Goal: Task Accomplishment & Management: Manage account settings

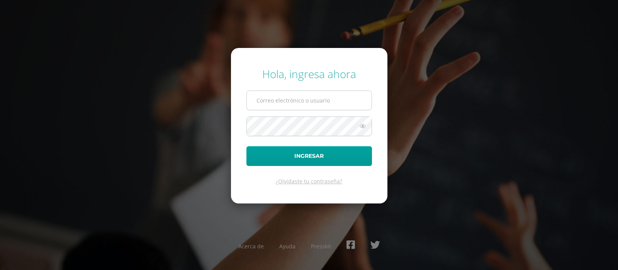
click at [279, 100] on input "text" at bounding box center [309, 100] width 125 height 19
type input "[EMAIL_ADDRESS][DOMAIN_NAME]"
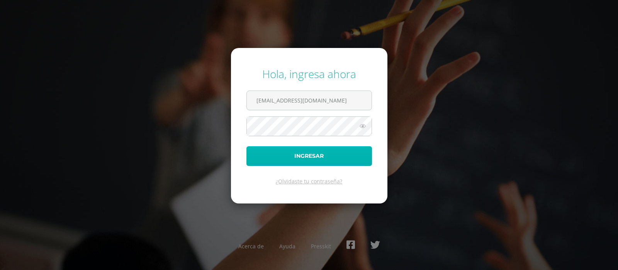
click at [315, 154] on button "Ingresar" at bounding box center [309, 156] width 126 height 20
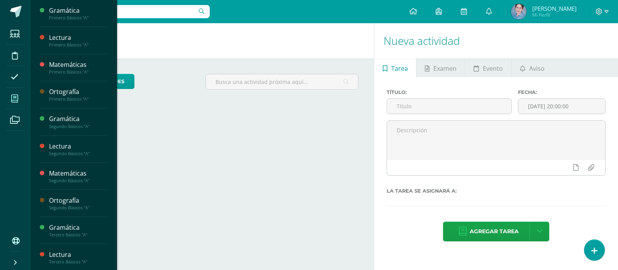
click at [16, 97] on icon at bounding box center [14, 99] width 7 height 8
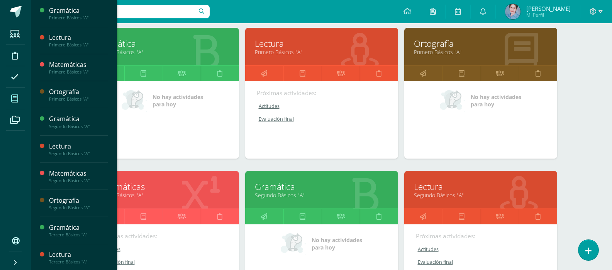
scroll to position [155, 0]
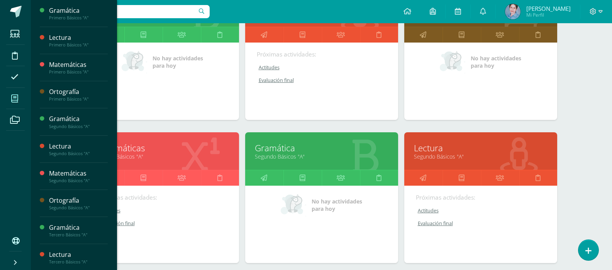
click at [134, 153] on link "Primero Básicos "A"" at bounding box center [163, 156] width 134 height 7
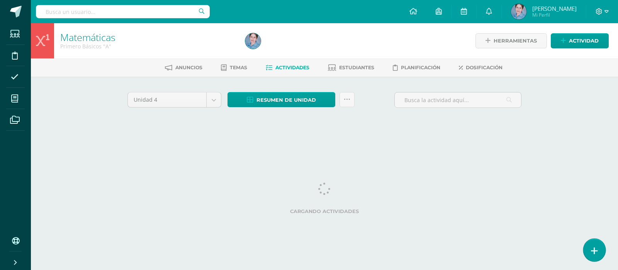
click at [593, 250] on icon at bounding box center [594, 250] width 7 height 9
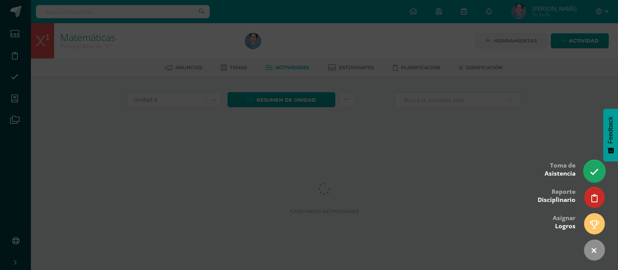
click at [595, 170] on icon at bounding box center [594, 171] width 9 height 9
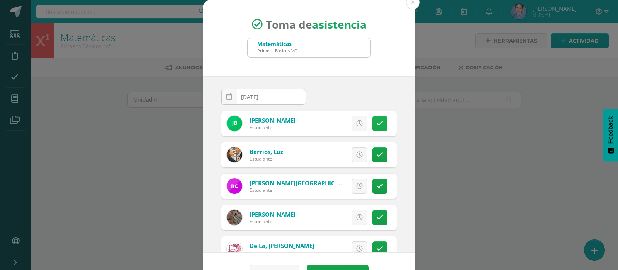
click at [377, 121] on icon at bounding box center [380, 123] width 7 height 7
click at [372, 121] on link at bounding box center [379, 123] width 15 height 15
click at [377, 154] on icon at bounding box center [380, 154] width 7 height 7
click at [378, 154] on icon at bounding box center [380, 154] width 4 height 7
click at [377, 184] on icon at bounding box center [380, 186] width 7 height 7
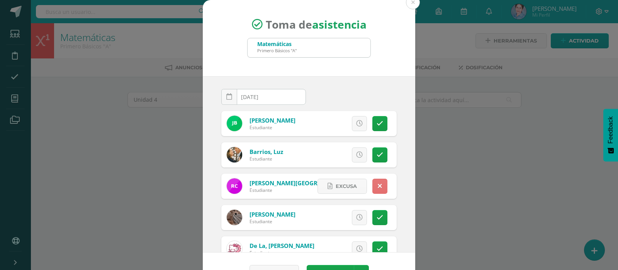
click at [378, 184] on icon at bounding box center [380, 186] width 4 height 7
click at [377, 215] on icon at bounding box center [380, 217] width 7 height 7
click at [378, 215] on icon at bounding box center [380, 217] width 4 height 7
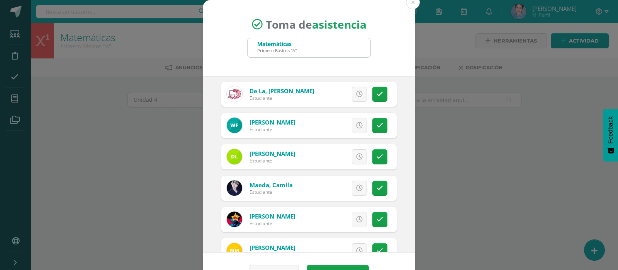
scroll to position [116, 0]
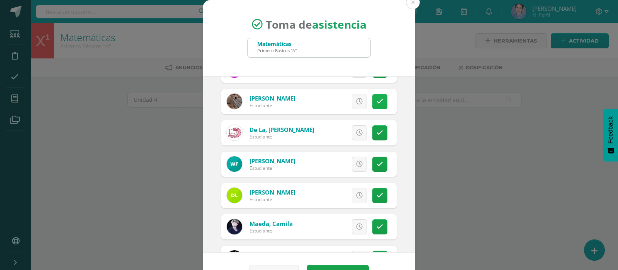
click at [377, 100] on icon at bounding box center [380, 101] width 7 height 7
click at [378, 100] on icon at bounding box center [380, 101] width 4 height 7
click at [377, 131] on icon at bounding box center [380, 132] width 7 height 7
click at [377, 162] on icon at bounding box center [380, 164] width 7 height 7
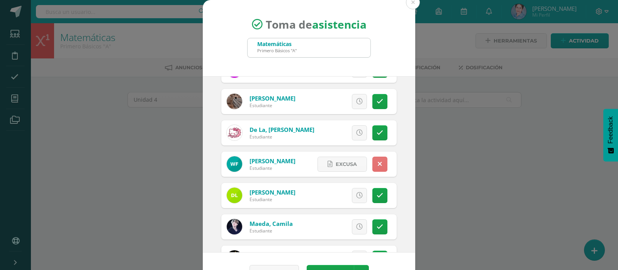
click at [372, 162] on link at bounding box center [379, 163] width 15 height 15
click at [377, 194] on icon at bounding box center [380, 195] width 7 height 7
click at [378, 194] on icon at bounding box center [380, 195] width 4 height 7
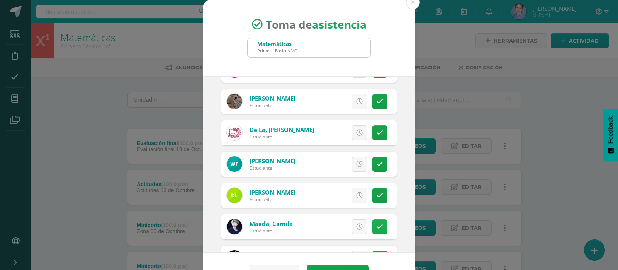
click at [377, 224] on icon at bounding box center [380, 226] width 7 height 7
click at [378, 224] on icon at bounding box center [380, 226] width 4 height 7
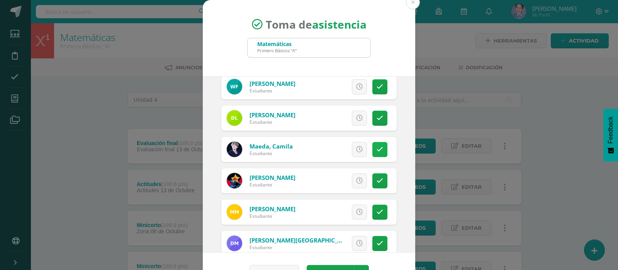
scroll to position [232, 0]
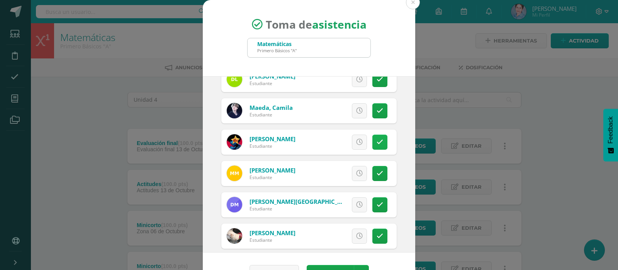
click at [377, 141] on icon at bounding box center [380, 142] width 7 height 7
click at [378, 141] on icon at bounding box center [380, 142] width 4 height 7
click at [377, 172] on icon at bounding box center [380, 173] width 7 height 7
click at [378, 172] on icon at bounding box center [380, 173] width 4 height 7
click at [377, 204] on icon at bounding box center [380, 204] width 7 height 7
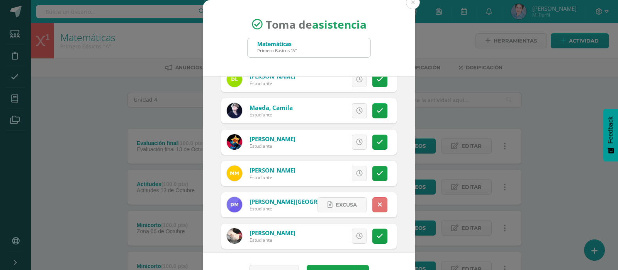
click at [378, 204] on icon at bounding box center [380, 204] width 4 height 7
click at [377, 235] on icon at bounding box center [380, 236] width 7 height 7
click at [378, 235] on icon at bounding box center [380, 236] width 4 height 7
click at [377, 204] on icon at bounding box center [380, 204] width 7 height 7
click at [374, 204] on link at bounding box center [379, 204] width 15 height 15
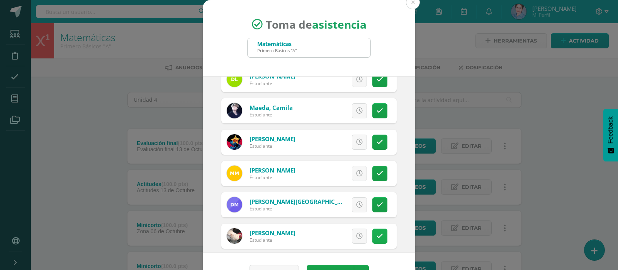
click at [377, 235] on icon at bounding box center [380, 236] width 7 height 7
click at [374, 235] on link at bounding box center [379, 235] width 15 height 15
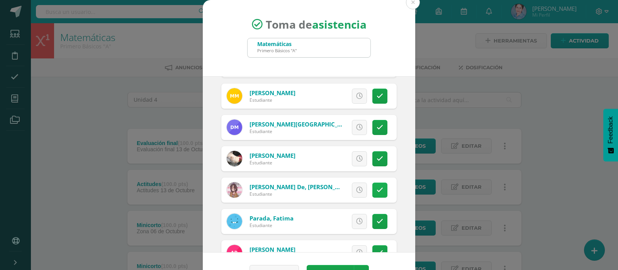
scroll to position [348, 0]
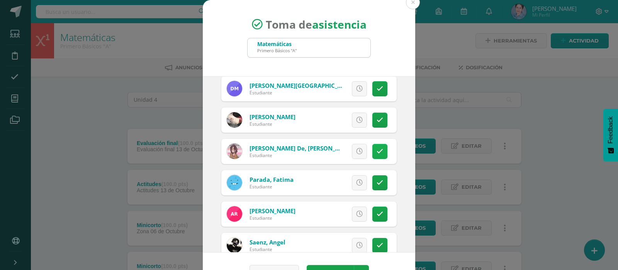
click at [372, 147] on link at bounding box center [379, 151] width 15 height 15
click at [377, 181] on icon at bounding box center [380, 182] width 7 height 7
click at [378, 181] on icon at bounding box center [380, 182] width 4 height 7
click at [377, 213] on icon at bounding box center [380, 214] width 7 height 7
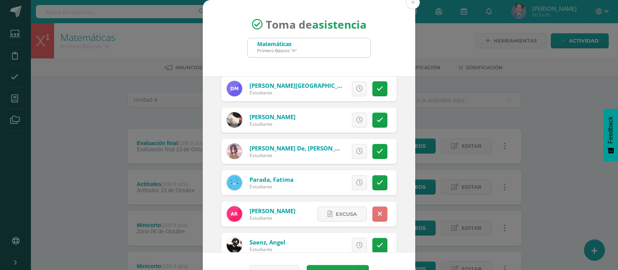
click at [378, 213] on icon at bounding box center [380, 214] width 4 height 7
click at [377, 243] on icon at bounding box center [380, 245] width 7 height 7
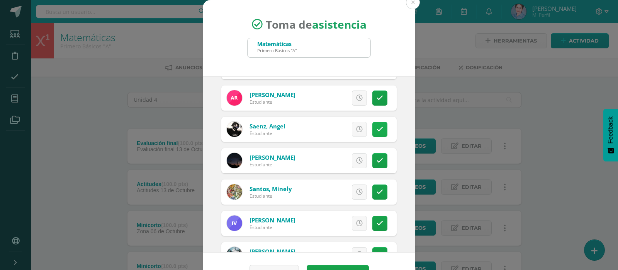
scroll to position [502, 0]
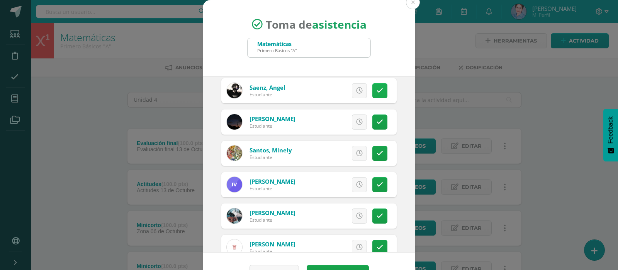
click at [377, 88] on icon at bounding box center [380, 90] width 7 height 7
click at [378, 88] on icon at bounding box center [380, 90] width 4 height 7
click at [377, 119] on icon at bounding box center [380, 122] width 7 height 7
click at [378, 119] on icon at bounding box center [380, 122] width 4 height 7
click at [377, 151] on icon at bounding box center [380, 153] width 7 height 7
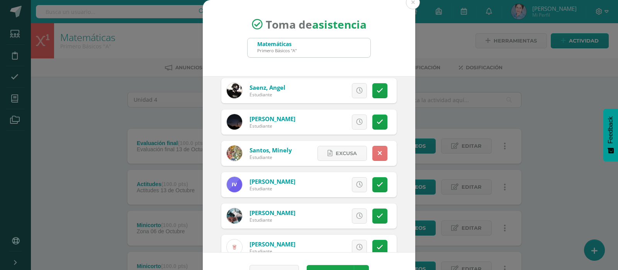
click at [378, 151] on icon at bounding box center [380, 153] width 4 height 7
click at [377, 182] on icon at bounding box center [380, 184] width 7 height 7
click at [378, 182] on icon at bounding box center [380, 184] width 4 height 7
click at [377, 212] on icon at bounding box center [380, 215] width 7 height 7
click at [378, 212] on icon at bounding box center [380, 215] width 4 height 7
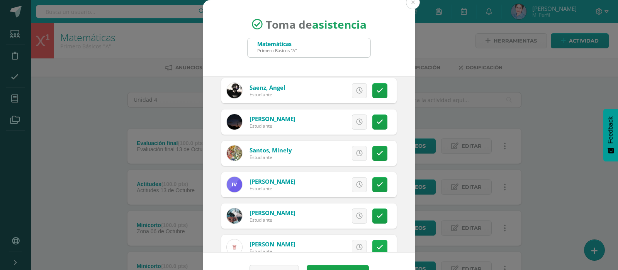
click at [377, 245] on icon at bounding box center [380, 247] width 7 height 7
click at [378, 245] on icon at bounding box center [380, 247] width 4 height 7
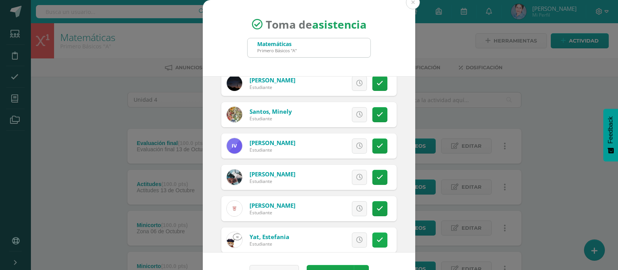
click at [377, 241] on icon at bounding box center [380, 239] width 7 height 7
click at [378, 241] on icon at bounding box center [380, 239] width 4 height 7
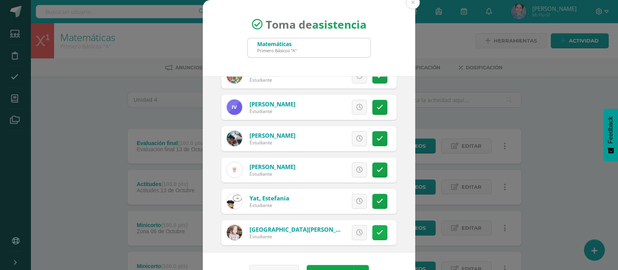
click at [377, 229] on icon at bounding box center [380, 232] width 7 height 7
click at [372, 229] on link at bounding box center [379, 232] width 15 height 15
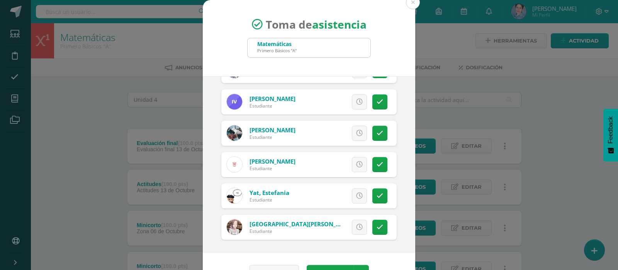
scroll to position [22, 0]
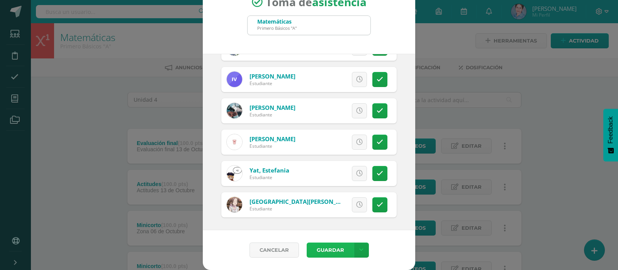
click at [316, 248] on button "Guardar" at bounding box center [330, 249] width 47 height 15
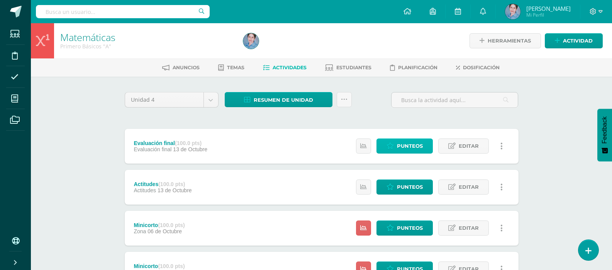
click at [411, 144] on span "Punteos" at bounding box center [410, 146] width 26 height 14
click at [409, 143] on span "Punteos" at bounding box center [410, 146] width 26 height 14
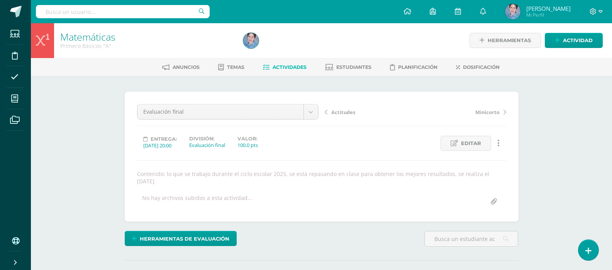
scroll to position [155, 0]
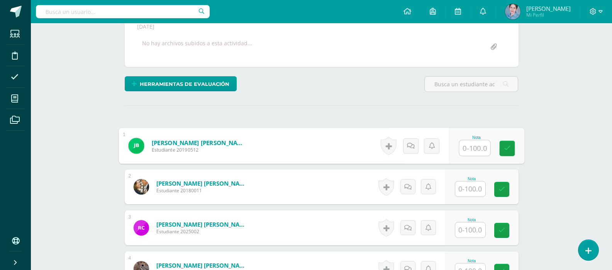
click at [471, 140] on input "text" at bounding box center [474, 147] width 31 height 15
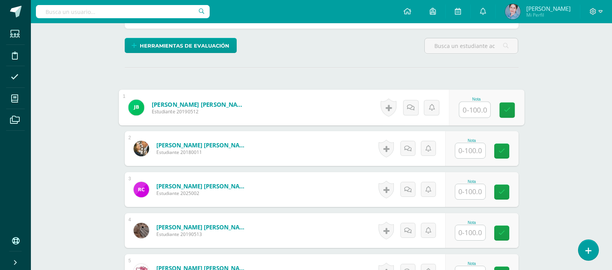
scroll to position [232, 0]
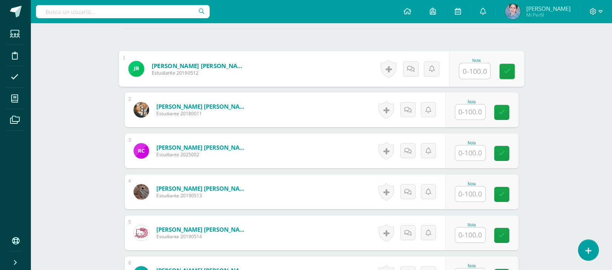
click at [474, 63] on input "text" at bounding box center [474, 70] width 31 height 15
type input "90"
click at [507, 68] on icon at bounding box center [507, 71] width 7 height 7
click at [468, 104] on input "text" at bounding box center [471, 111] width 30 height 15
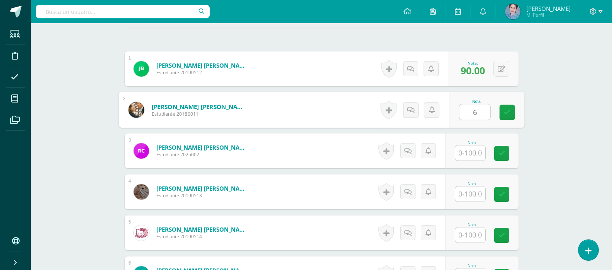
type input "64"
drag, startPoint x: 504, startPoint y: 103, endPoint x: 461, endPoint y: 131, distance: 51.4
click at [502, 105] on link at bounding box center [507, 112] width 15 height 15
click at [469, 148] on input "text" at bounding box center [471, 152] width 30 height 15
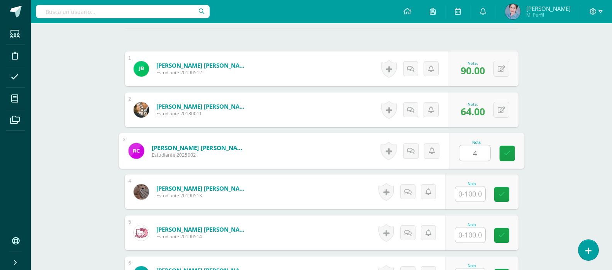
type input "44"
click at [507, 150] on icon at bounding box center [507, 153] width 7 height 7
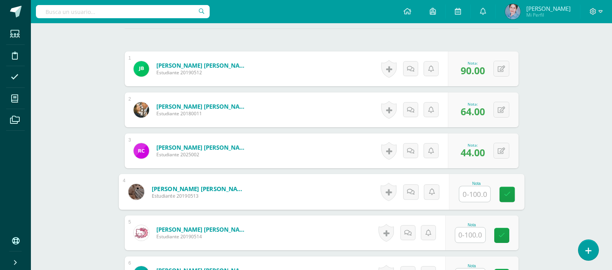
click at [473, 186] on input "text" at bounding box center [474, 193] width 31 height 15
type input "76"
click at [508, 191] on icon at bounding box center [507, 194] width 7 height 7
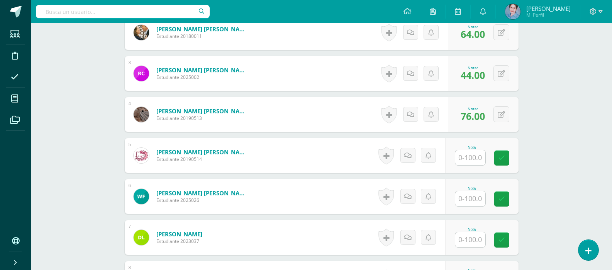
click at [469, 150] on input "text" at bounding box center [471, 157] width 30 height 15
type input "26"
drag, startPoint x: 508, startPoint y: 149, endPoint x: 487, endPoint y: 177, distance: 35.4
click at [508, 155] on icon at bounding box center [507, 158] width 7 height 7
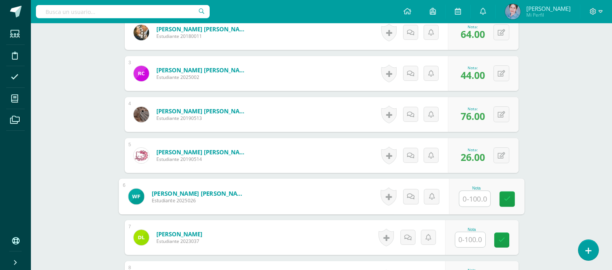
click at [477, 192] on input "text" at bounding box center [474, 198] width 31 height 15
type input "52"
click at [508, 195] on icon at bounding box center [507, 198] width 7 height 7
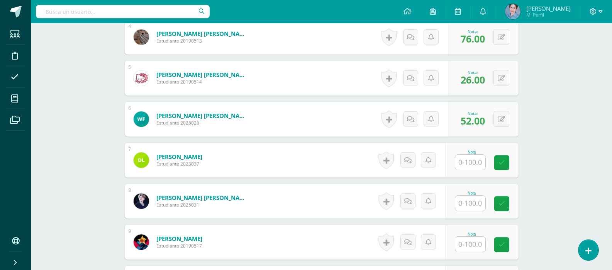
click at [472, 155] on input "text" at bounding box center [471, 162] width 30 height 15
click at [503, 157] on link at bounding box center [507, 162] width 15 height 15
type input "5"
click at [469, 195] on input "text" at bounding box center [471, 202] width 30 height 15
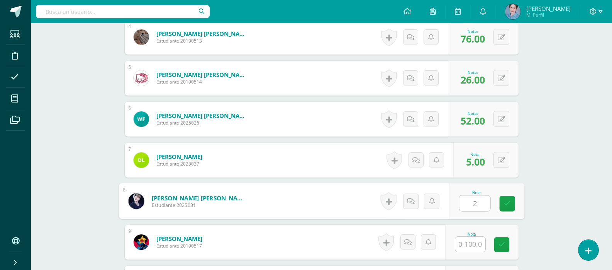
type input "22"
click at [508, 200] on icon at bounding box center [507, 203] width 7 height 7
click at [471, 238] on input "text" at bounding box center [471, 243] width 30 height 15
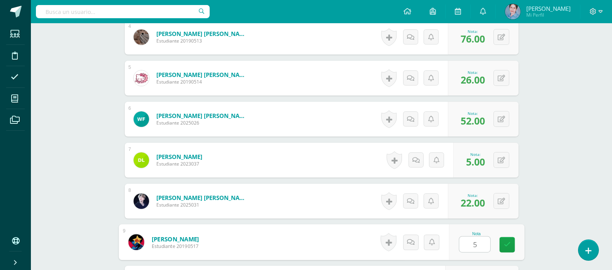
type input "54"
click at [506, 241] on icon at bounding box center [507, 244] width 7 height 7
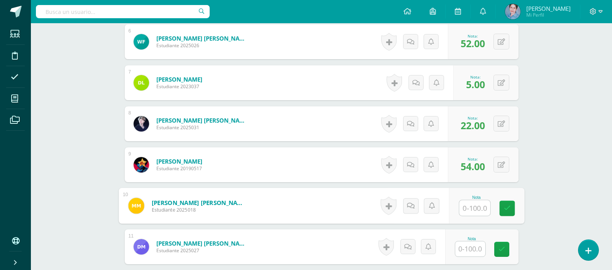
click at [473, 200] on input "text" at bounding box center [474, 207] width 31 height 15
type input "31"
click at [508, 205] on icon at bounding box center [507, 208] width 7 height 7
click at [473, 241] on input "text" at bounding box center [471, 248] width 30 height 15
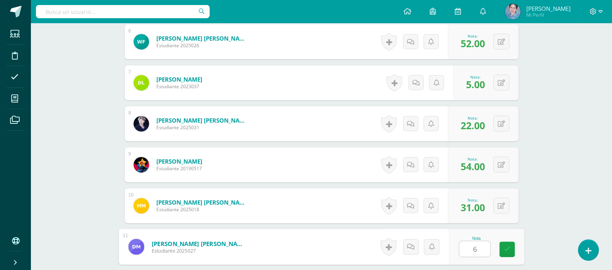
type input "64"
click at [506, 246] on icon at bounding box center [507, 249] width 7 height 7
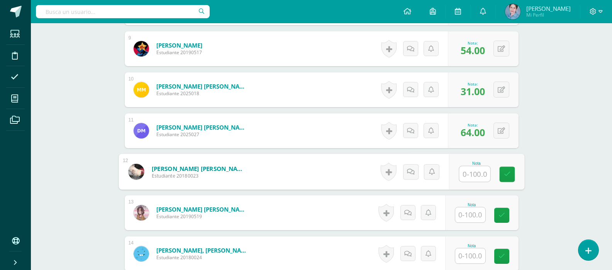
click at [472, 167] on input "text" at bounding box center [474, 173] width 31 height 15
type input "39"
drag, startPoint x: 508, startPoint y: 163, endPoint x: 481, endPoint y: 198, distance: 44.5
click at [505, 171] on icon at bounding box center [507, 174] width 7 height 7
click at [476, 207] on input "text" at bounding box center [471, 214] width 30 height 15
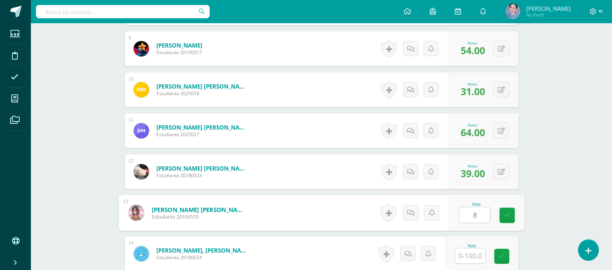
type input "80"
drag, startPoint x: 510, startPoint y: 206, endPoint x: 479, endPoint y: 227, distance: 36.9
click at [507, 212] on icon at bounding box center [507, 215] width 7 height 7
click at [471, 249] on input "text" at bounding box center [471, 255] width 30 height 15
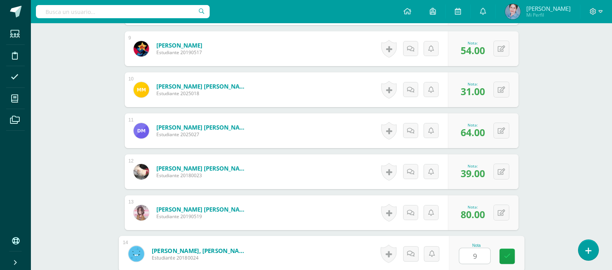
type input "95"
click at [508, 253] on icon at bounding box center [507, 256] width 7 height 7
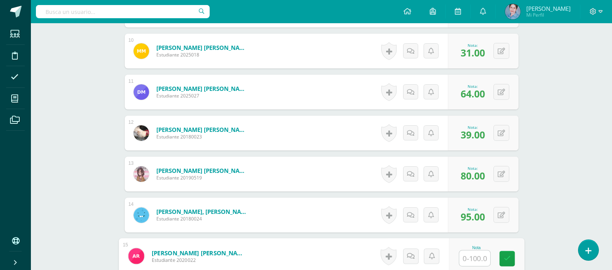
click at [476, 250] on input "text" at bounding box center [474, 257] width 31 height 15
type input "60"
click at [506, 255] on icon at bounding box center [507, 258] width 7 height 7
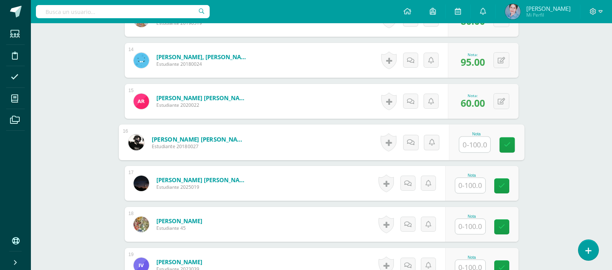
click at [473, 137] on input "text" at bounding box center [474, 144] width 31 height 15
type input "93"
click at [512, 137] on link at bounding box center [507, 144] width 15 height 15
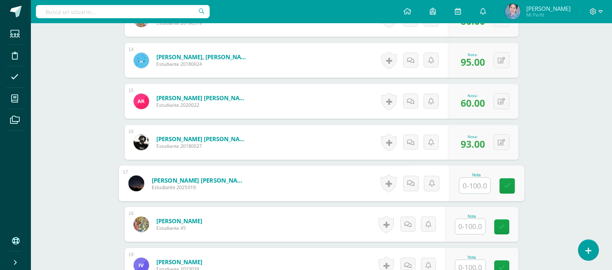
click at [478, 180] on input "text" at bounding box center [474, 185] width 31 height 15
type input "85"
click at [507, 182] on icon at bounding box center [507, 185] width 7 height 7
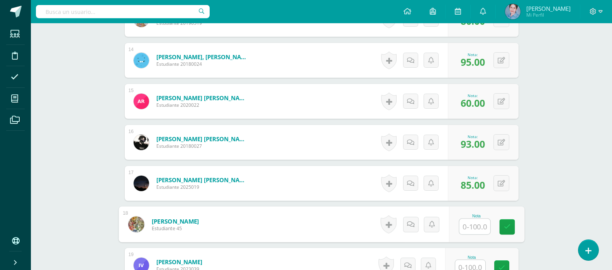
click at [471, 219] on input "text" at bounding box center [474, 226] width 31 height 15
type input "31"
click at [507, 223] on icon at bounding box center [507, 226] width 7 height 7
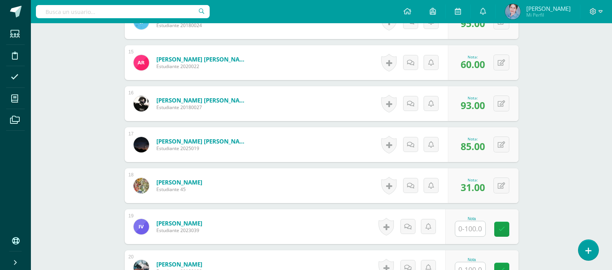
click at [475, 221] on input "text" at bounding box center [471, 228] width 30 height 15
type input "43"
click at [508, 226] on icon at bounding box center [507, 229] width 7 height 7
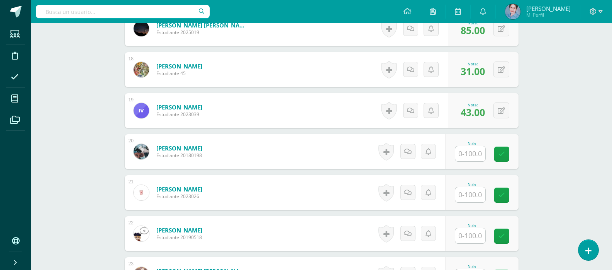
click at [472, 148] on input "text" at bounding box center [471, 153] width 30 height 15
type input "82"
drag, startPoint x: 509, startPoint y: 145, endPoint x: 482, endPoint y: 170, distance: 36.9
click at [508, 151] on icon at bounding box center [507, 154] width 7 height 7
click at [477, 187] on input "text" at bounding box center [474, 194] width 31 height 15
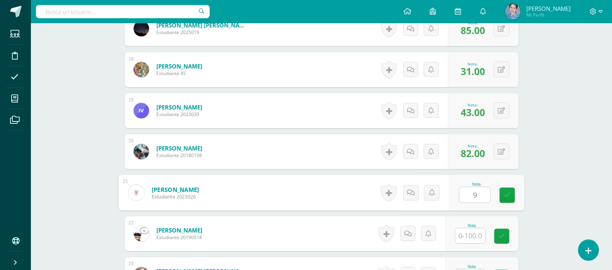
type input "99"
drag, startPoint x: 505, startPoint y: 183, endPoint x: 483, endPoint y: 218, distance: 41.0
click at [505, 187] on link at bounding box center [507, 194] width 15 height 15
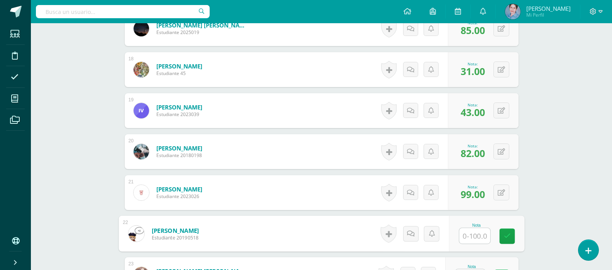
click at [471, 229] on input "text" at bounding box center [474, 235] width 31 height 15
type input "82"
click at [506, 233] on icon at bounding box center [507, 236] width 7 height 7
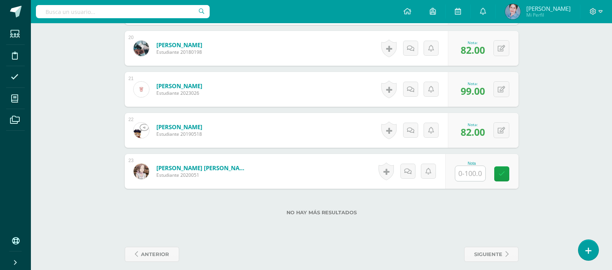
click at [475, 166] on input "text" at bounding box center [471, 173] width 30 height 15
type input "75"
click at [508, 170] on icon at bounding box center [507, 173] width 7 height 7
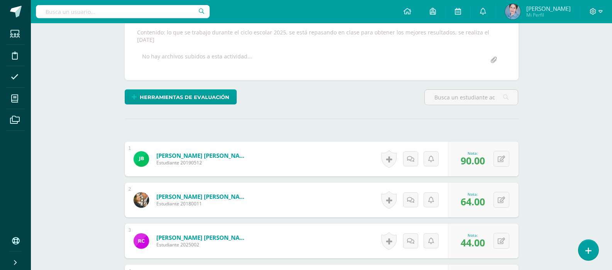
scroll to position [0, 0]
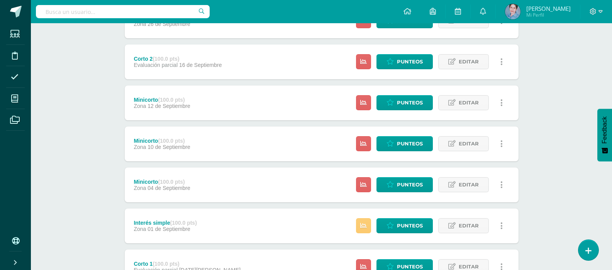
scroll to position [566, 0]
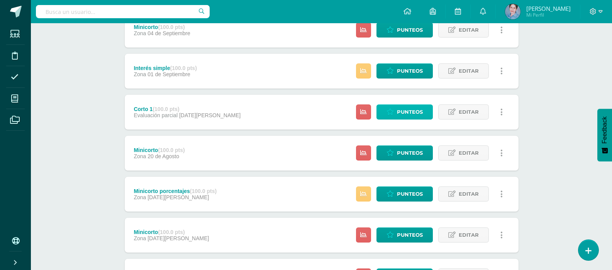
click at [396, 109] on link "Punteos" at bounding box center [405, 111] width 56 height 15
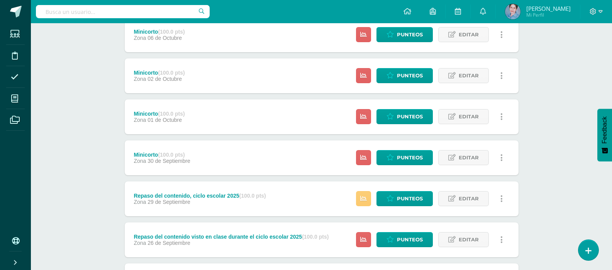
scroll to position [309, 0]
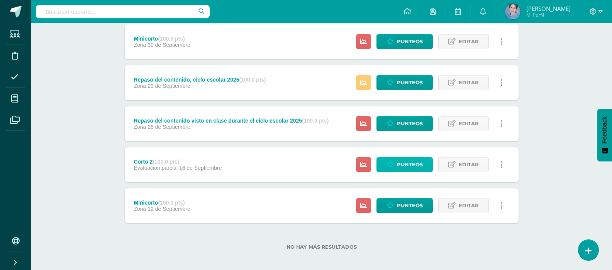
click at [407, 163] on span "Punteos" at bounding box center [410, 164] width 26 height 14
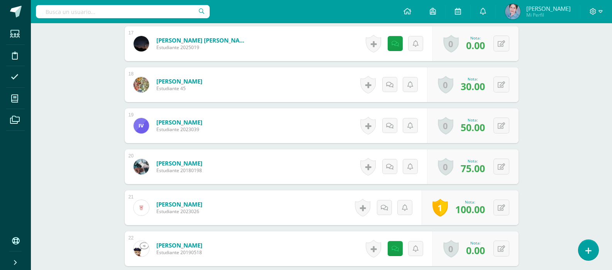
scroll to position [1030, 0]
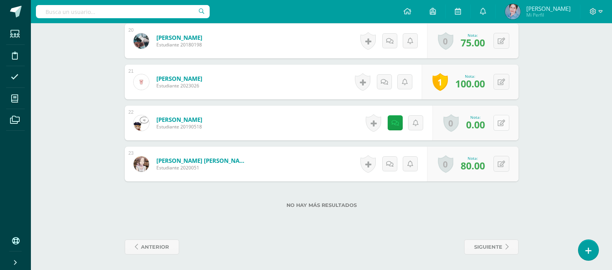
click at [503, 122] on icon at bounding box center [501, 123] width 7 height 7
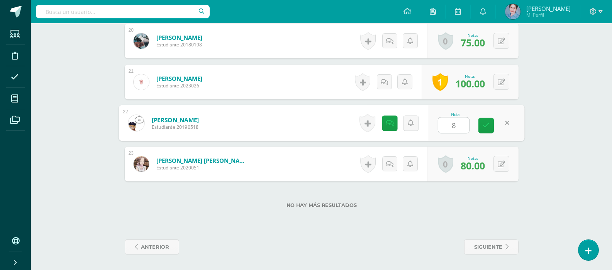
type input "82"
click at [484, 126] on icon at bounding box center [486, 125] width 7 height 7
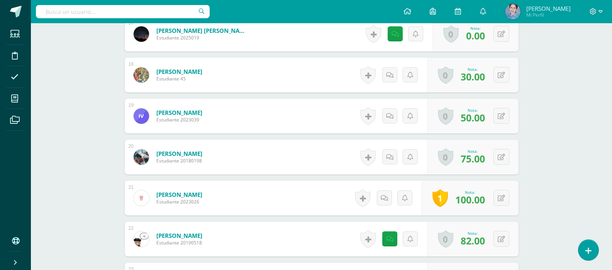
scroll to position [876, 0]
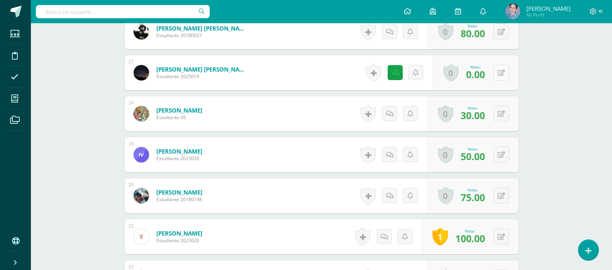
click at [503, 71] on button at bounding box center [502, 73] width 16 height 16
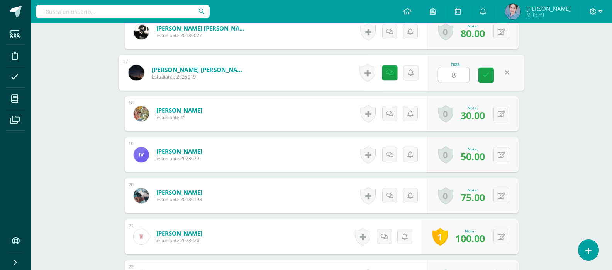
type input "85"
click at [483, 75] on link at bounding box center [486, 75] width 15 height 15
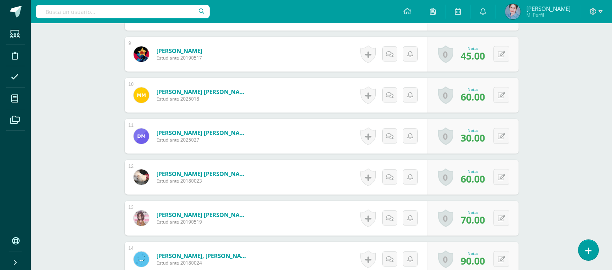
scroll to position [490, 0]
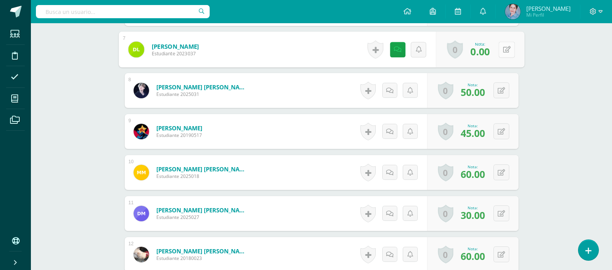
click at [500, 46] on button at bounding box center [507, 49] width 16 height 16
type input "5"
click at [487, 53] on icon at bounding box center [486, 52] width 7 height 7
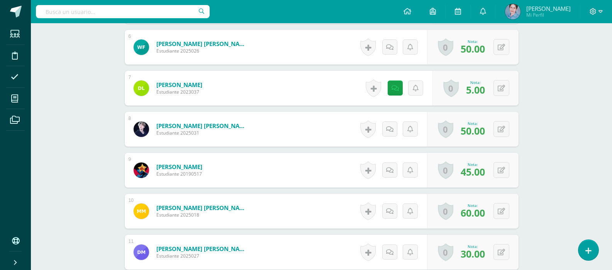
scroll to position [412, 0]
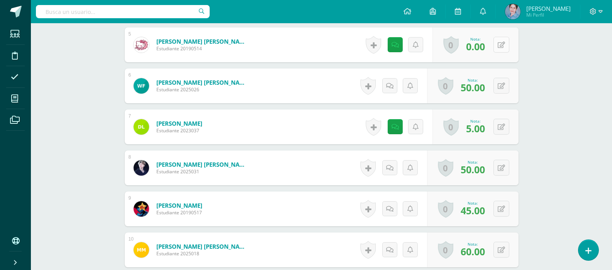
click at [501, 44] on button at bounding box center [502, 45] width 16 height 16
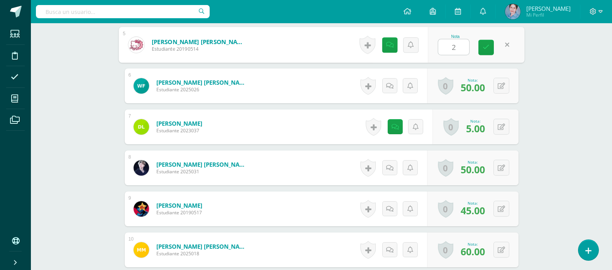
type input "26"
click at [487, 46] on icon at bounding box center [486, 47] width 7 height 7
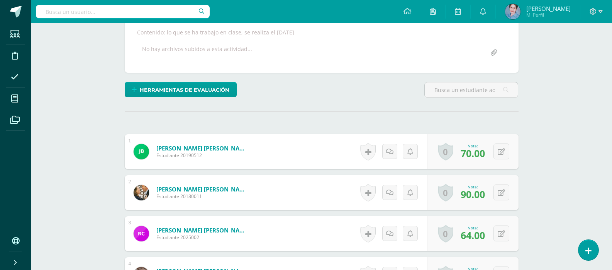
scroll to position [0, 0]
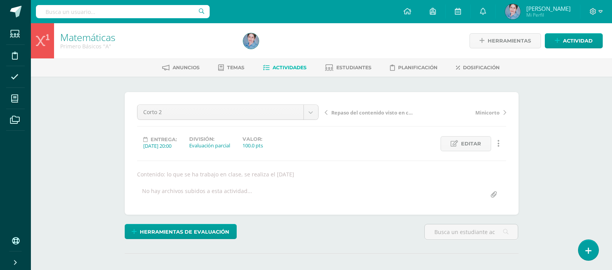
click at [265, 68] on icon at bounding box center [266, 68] width 7 height 7
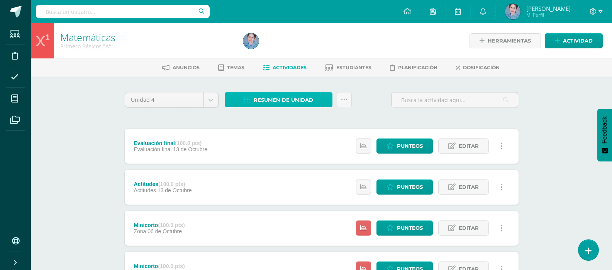
click at [246, 97] on icon at bounding box center [247, 100] width 7 height 7
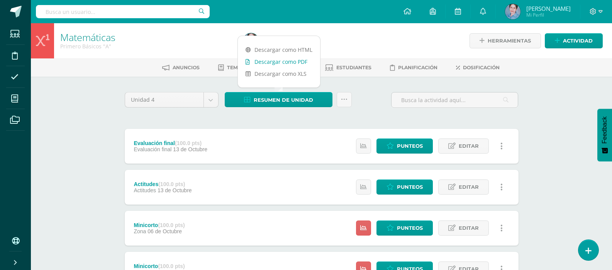
click at [248, 61] on icon at bounding box center [248, 61] width 4 height 5
click at [418, 144] on span "Punteos" at bounding box center [410, 146] width 26 height 14
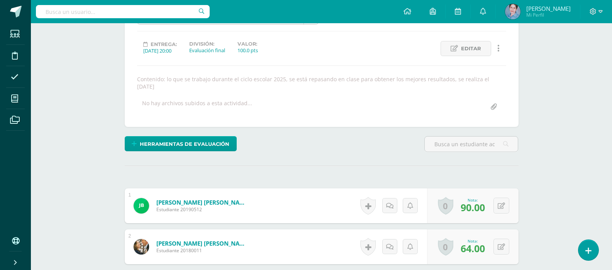
scroll to position [211, 0]
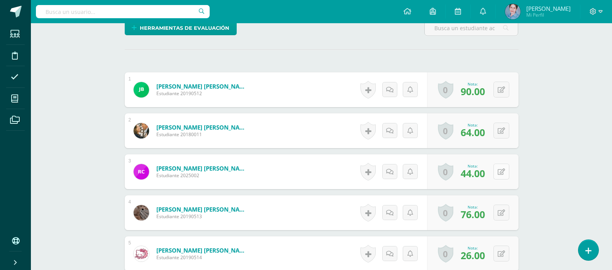
click at [505, 168] on icon at bounding box center [501, 171] width 7 height 7
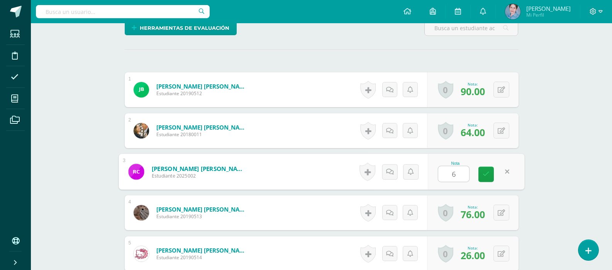
type input "64"
click at [484, 171] on icon at bounding box center [486, 174] width 7 height 7
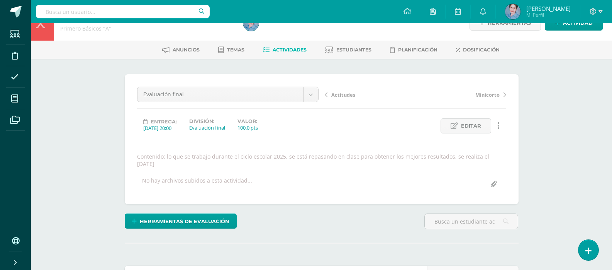
scroll to position [0, 0]
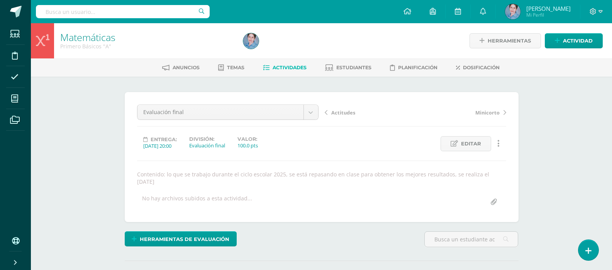
click at [265, 66] on icon at bounding box center [266, 68] width 7 height 7
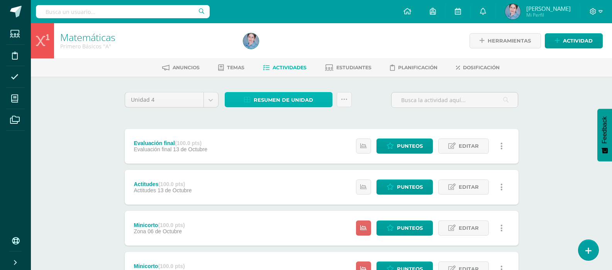
click at [246, 99] on icon at bounding box center [247, 100] width 7 height 7
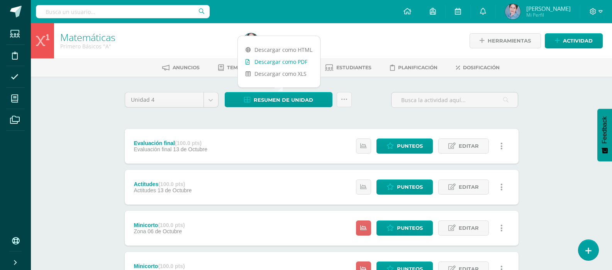
click at [248, 61] on icon at bounding box center [248, 61] width 4 height 5
